Goal: Task Accomplishment & Management: Manage account settings

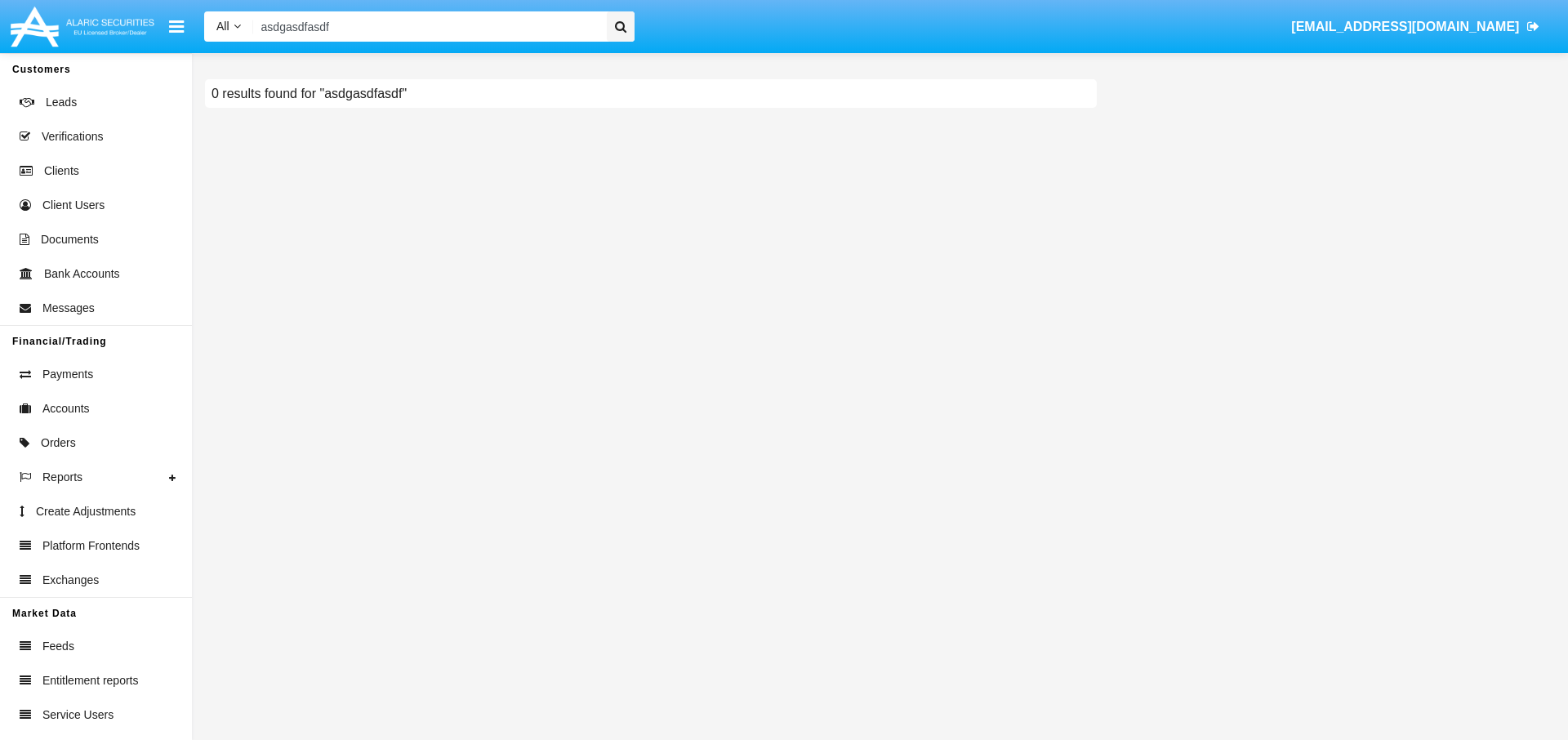
click at [477, 36] on input "asdgasdfasdf" at bounding box center [427, 26] width 348 height 30
paste input "@sadfsadfdsf.sadfsadf"
type input "asdgasdfasdf@sadfsadfdsf.sadfsadf"
click at [626, 31] on div at bounding box center [620, 26] width 28 height 30
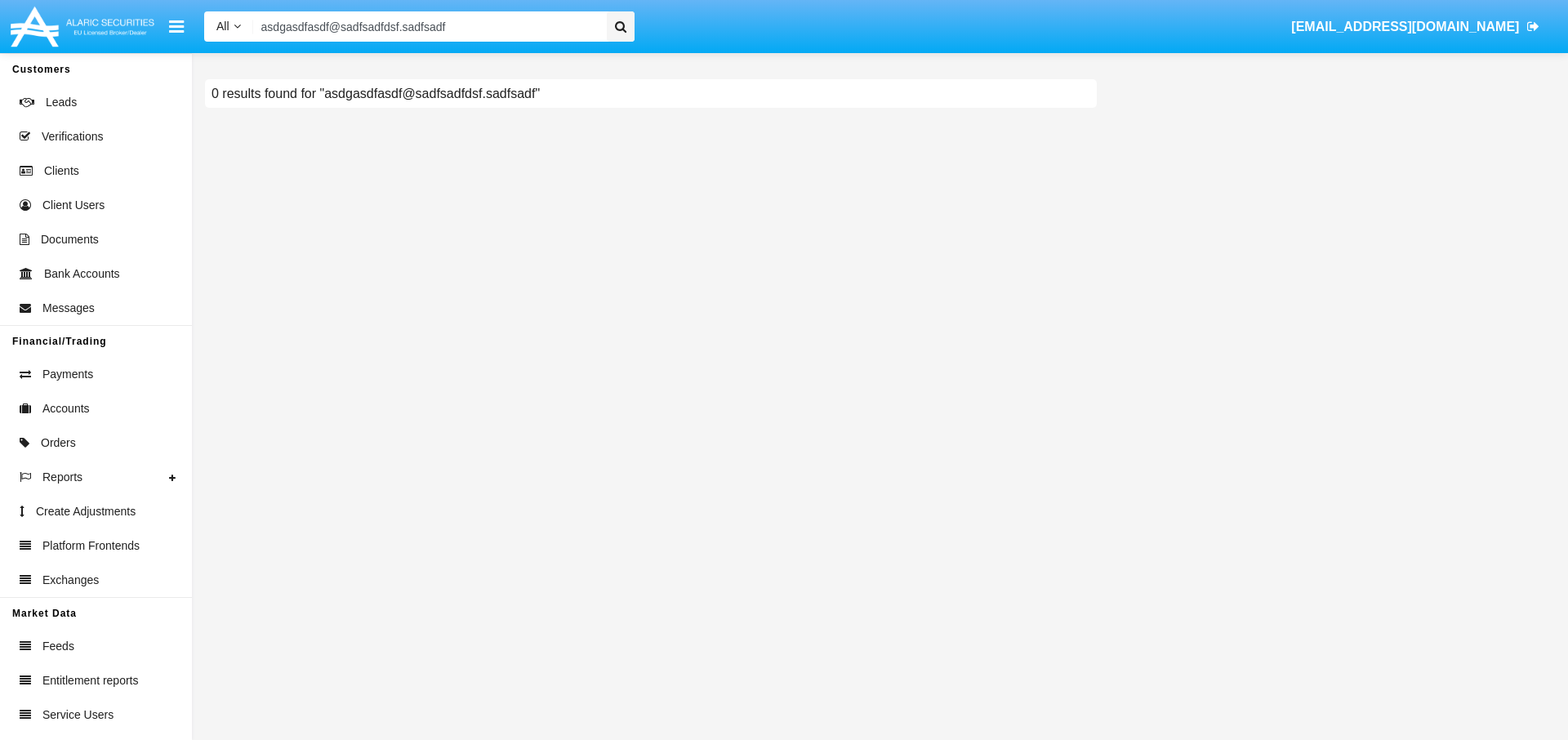
click at [622, 34] on div at bounding box center [620, 26] width 28 height 30
click at [483, 25] on input "asdgasdfasdf@sadfsadfdsf.sadfsadf" at bounding box center [427, 26] width 348 height 30
click at [264, 28] on input "asdgasdfasdf@sadfsadfdsf.sadfsadf" at bounding box center [427, 26] width 348 height 30
click at [573, 25] on input "asdgasdfasdf@sadfsadfdsf.sadfsadf" at bounding box center [427, 26] width 348 height 30
click at [533, 31] on input "asdgasdfasdf@sadfsadfdsf.sadfsadf" at bounding box center [427, 26] width 348 height 30
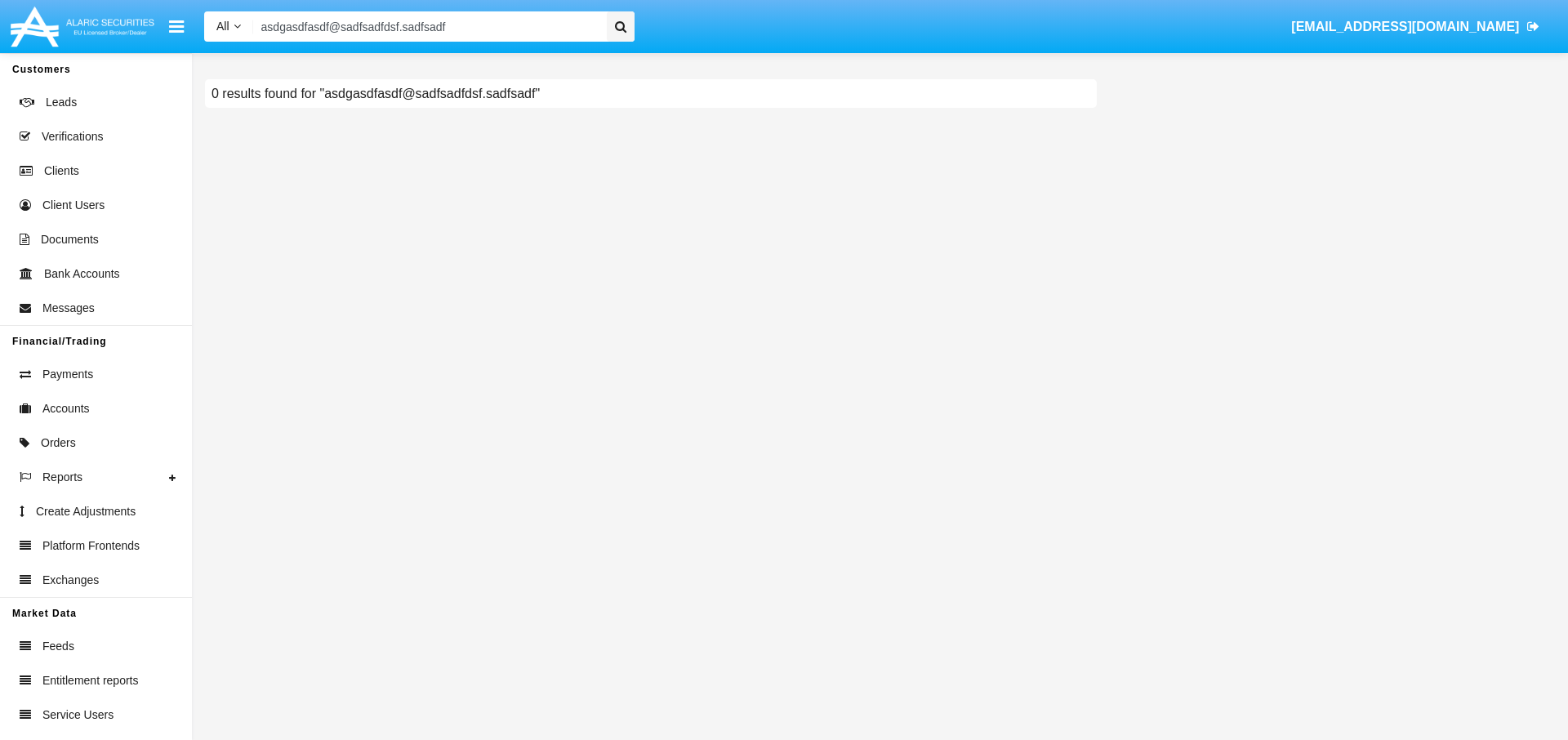
click at [533, 31] on input "asdgasdfasdf@sadfsadfdsf.sadfsadf" at bounding box center [427, 26] width 348 height 30
click at [421, 28] on input "Search" at bounding box center [427, 26] width 348 height 30
paste input "asdgasdfasdf@sadfsadfdsf.sadfsadf"
click at [628, 33] on div at bounding box center [620, 26] width 28 height 30
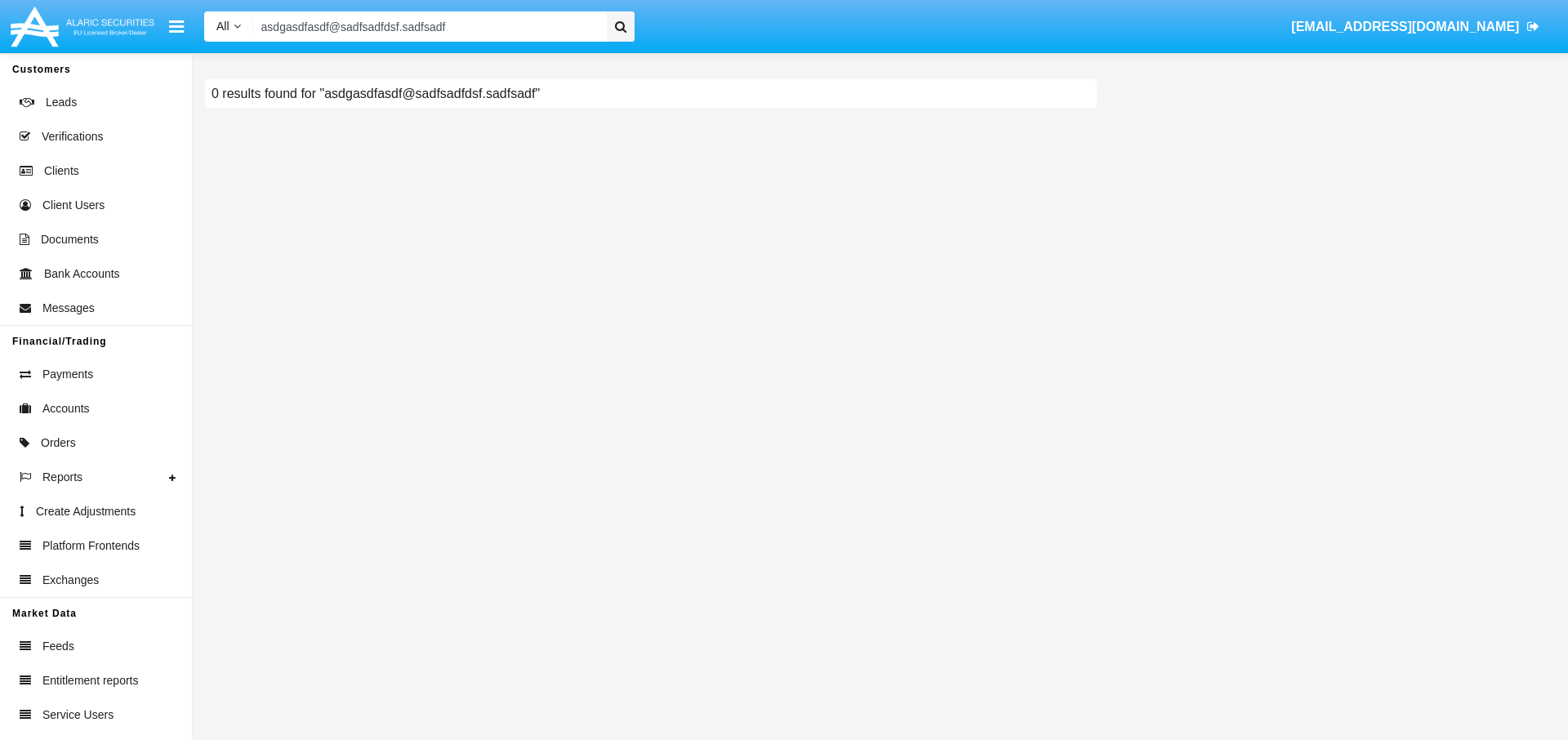
click at [620, 33] on div at bounding box center [620, 26] width 28 height 30
click at [459, 28] on input "asdgasdfasdf@sadfsadfdsf.sadfsadf" at bounding box center [427, 26] width 348 height 30
paste input "[EMAIL_ADDRESS][DOMAIN_NAME]"
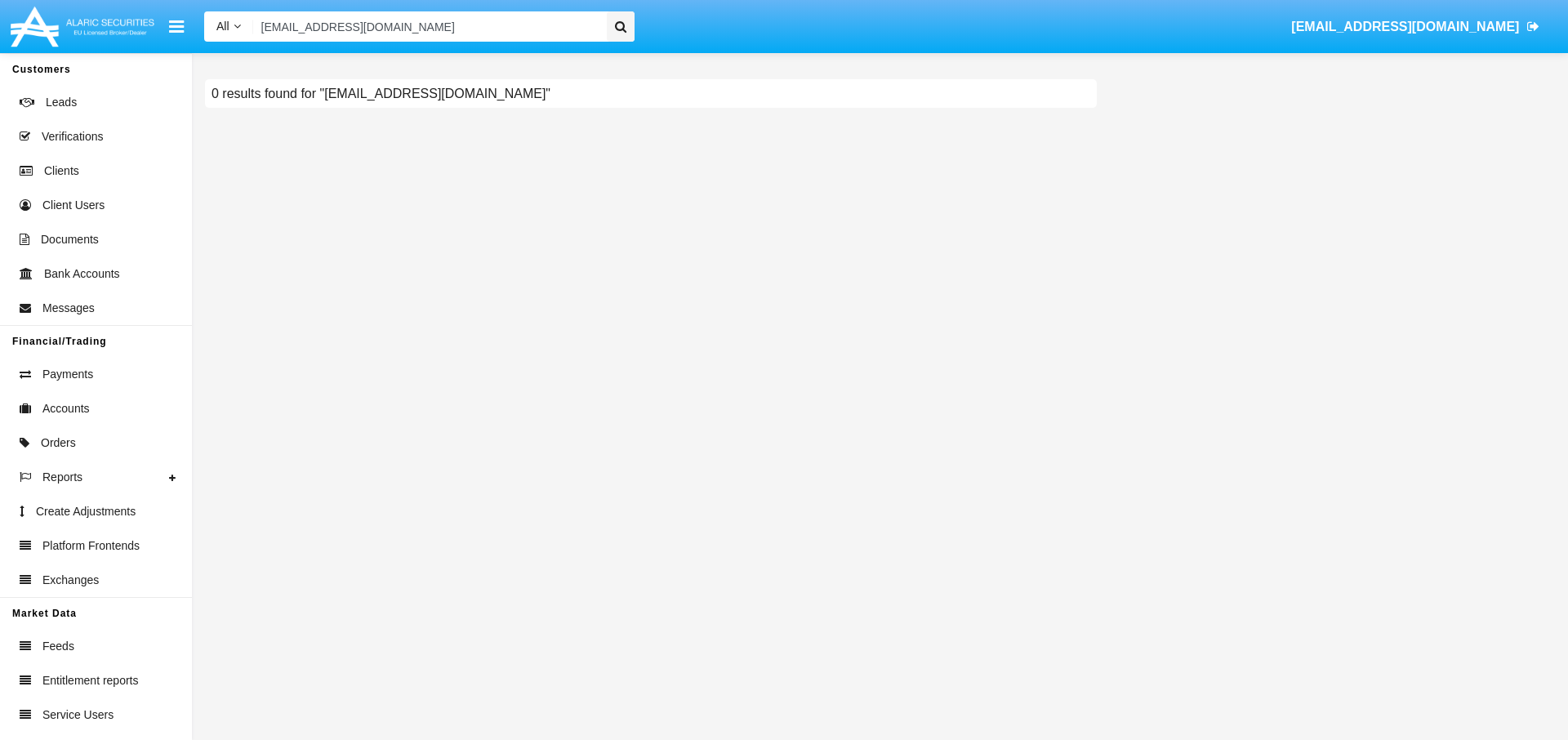
type input "[EMAIL_ADDRESS][DOMAIN_NAME]"
click at [619, 36] on div at bounding box center [620, 26] width 28 height 30
click at [395, 158] on b "[EMAIL_ADDRESS][DOMAIN_NAME]" at bounding box center [372, 160] width 185 height 12
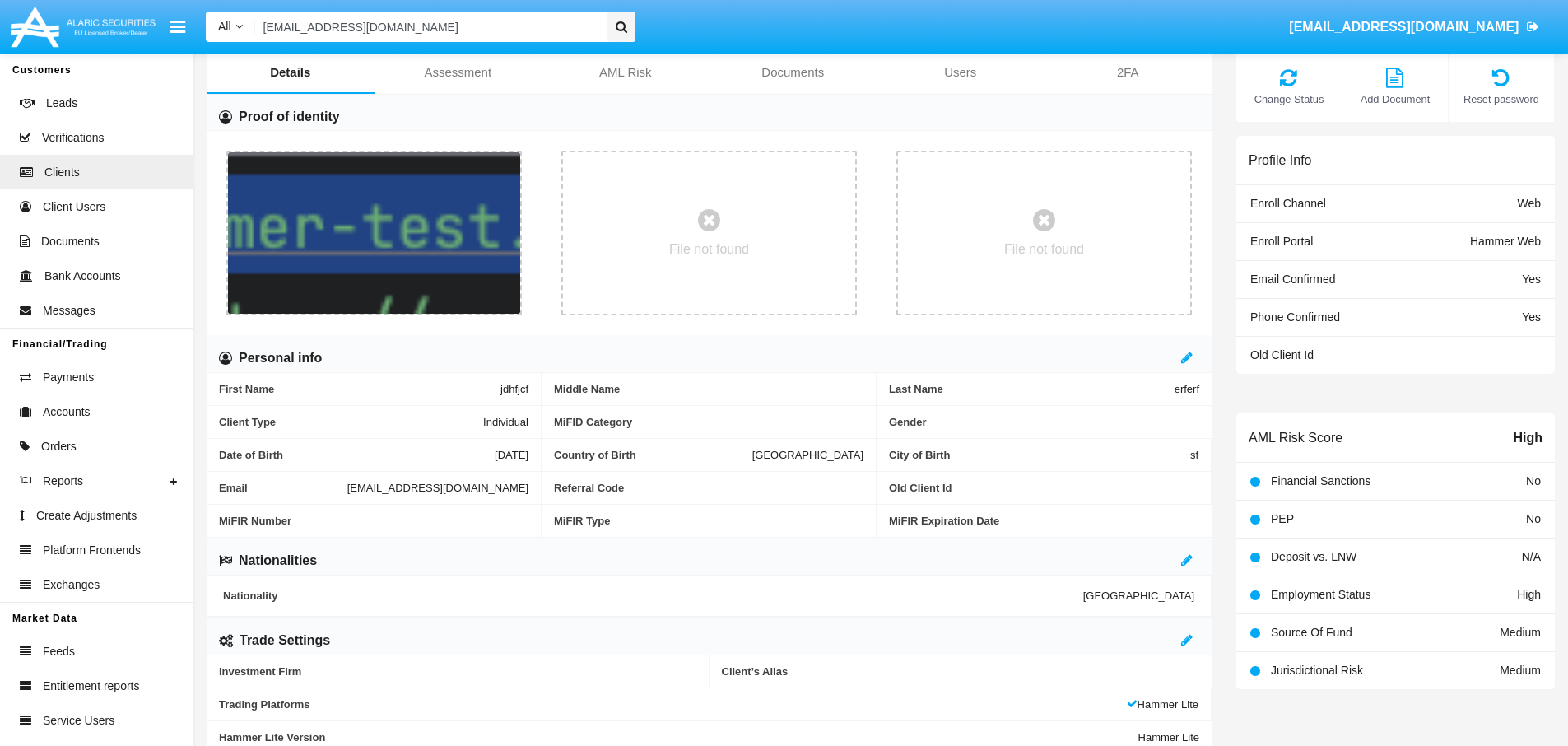
scroll to position [100, 0]
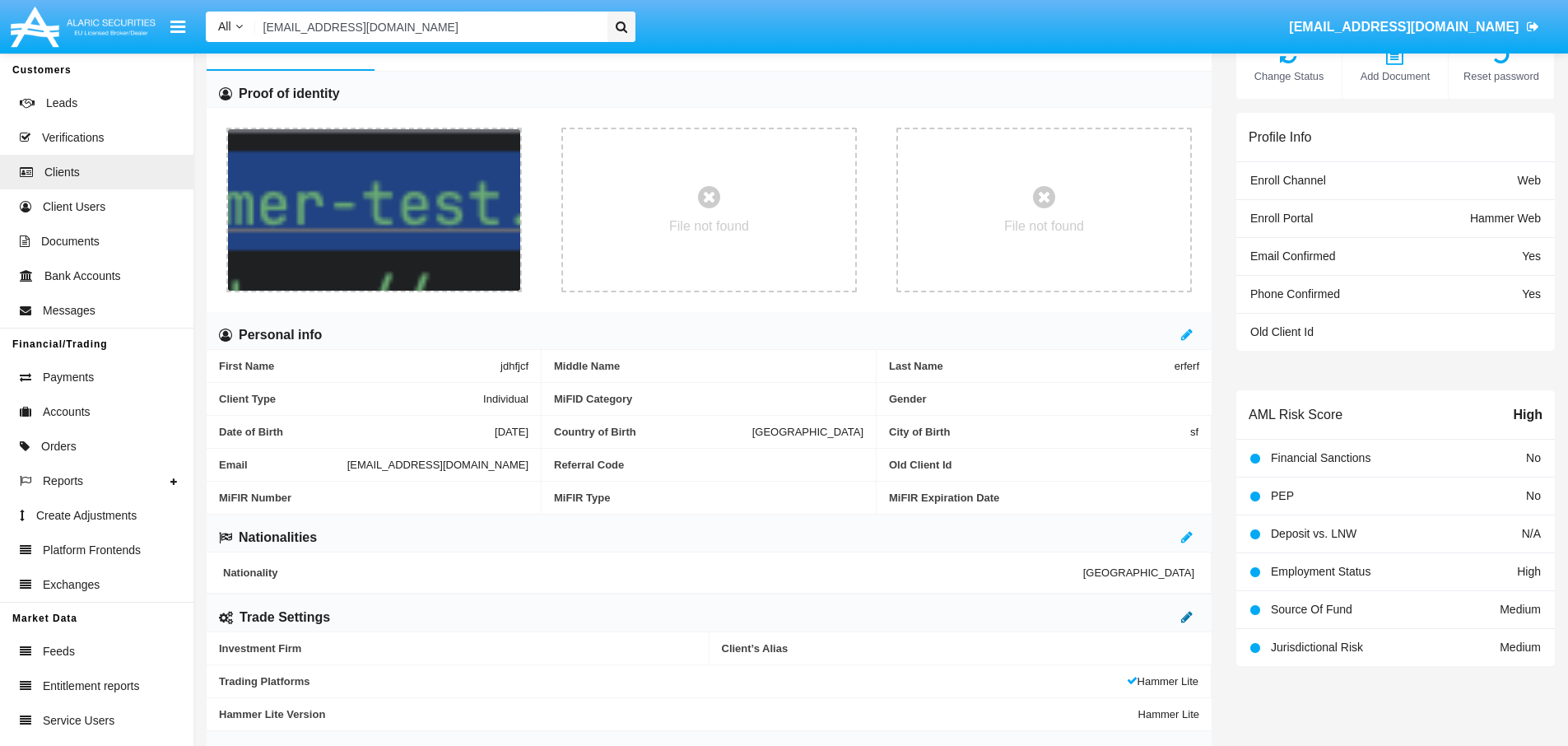
click at [1187, 620] on icon at bounding box center [1187, 617] width 12 height 13
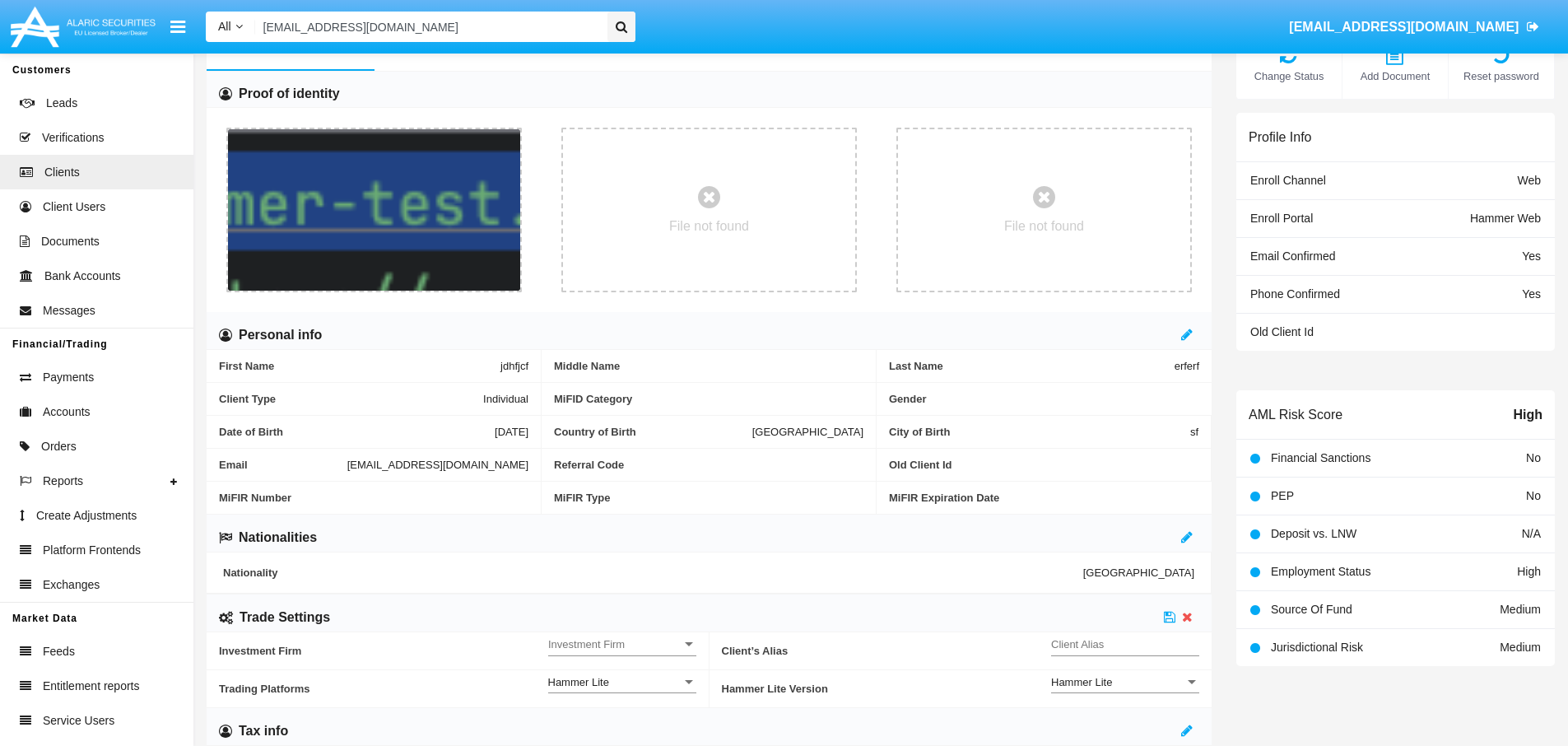
click at [1111, 649] on input "Client Alias" at bounding box center [1125, 643] width 148 height 14
type input "DEMOTEST"
